Goal: Information Seeking & Learning: Check status

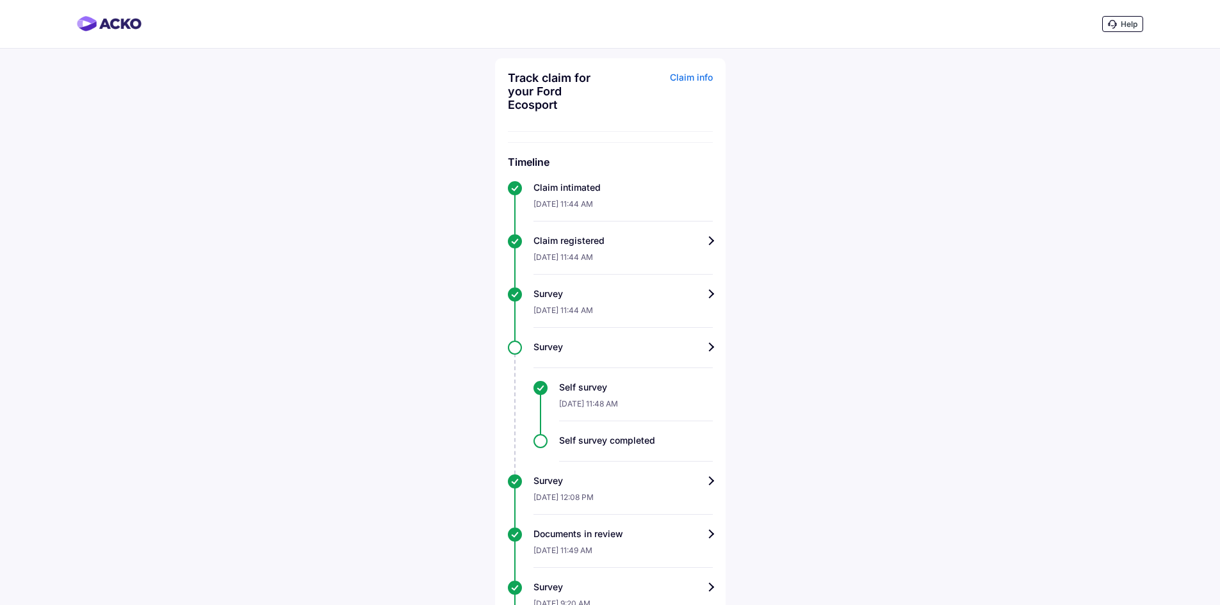
click at [508, 141] on div "Track claim for your Ford Ecosport Claim info Timeline Claim intimated [DATE] 1…" at bounding box center [610, 452] width 231 height 788
click at [139, 29] on img at bounding box center [109, 23] width 65 height 15
click at [610, 241] on div "Claim registered" at bounding box center [622, 240] width 179 height 13
